Goal: Task Accomplishment & Management: Complete application form

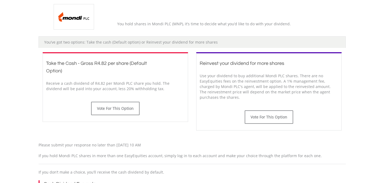
scroll to position [131, 0]
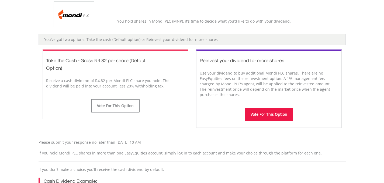
click at [259, 113] on button "Vote For This Option" at bounding box center [269, 114] width 48 height 13
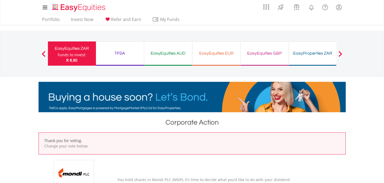
click at [72, 50] on div "EasyEquities ZAR" at bounding box center [71, 49] width 41 height 8
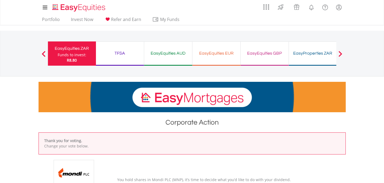
click at [119, 55] on div "TFSA" at bounding box center [119, 54] width 41 height 8
